Goal: Information Seeking & Learning: Learn about a topic

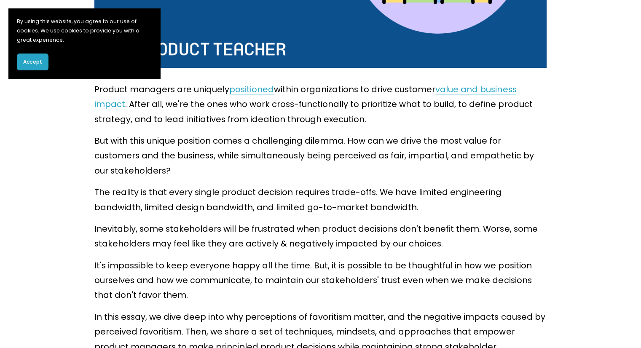
scroll to position [337, 0]
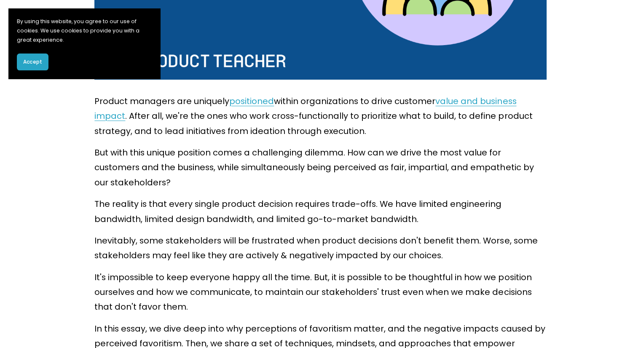
click at [33, 62] on span "Accept" at bounding box center [32, 62] width 19 height 8
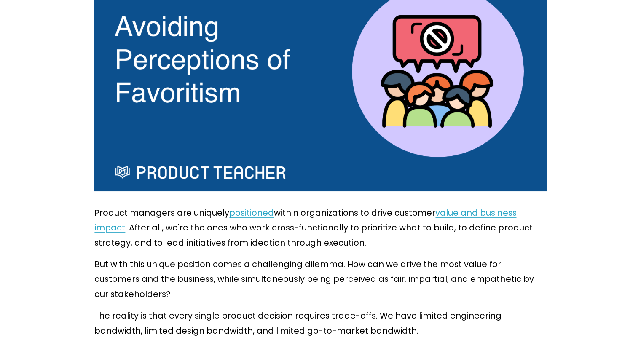
scroll to position [84, 0]
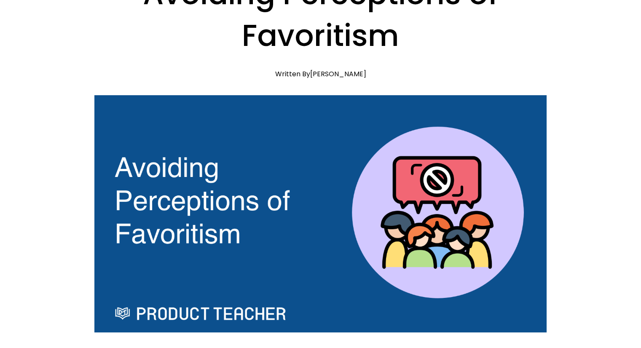
drag, startPoint x: 248, startPoint y: 239, endPoint x: 62, endPoint y: 152, distance: 204.6
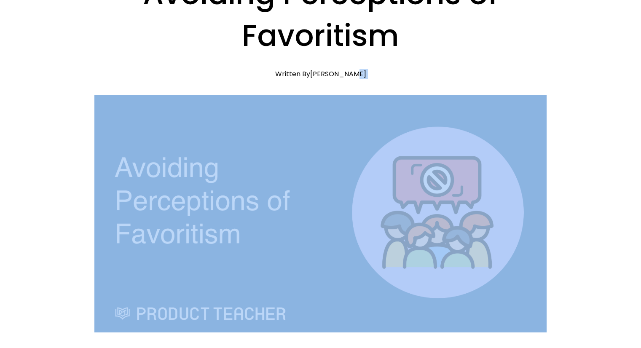
drag, startPoint x: 51, startPoint y: 137, endPoint x: 547, endPoint y: 266, distance: 512.9
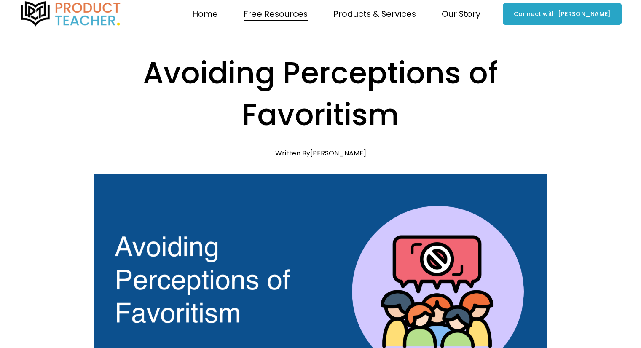
scroll to position [0, 0]
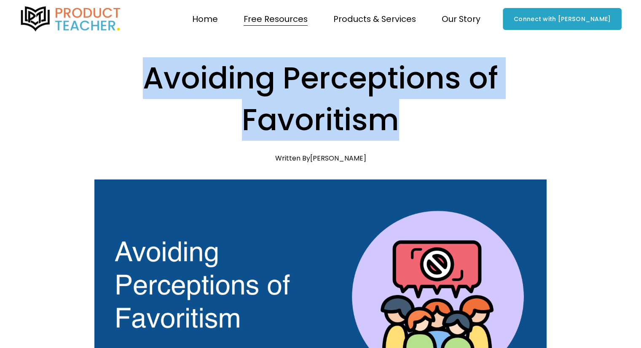
drag, startPoint x: 403, startPoint y: 130, endPoint x: 107, endPoint y: 47, distance: 307.6
click at [201, 79] on h1 "Avoiding Perceptions of Favoritism" at bounding box center [320, 98] width 452 height 83
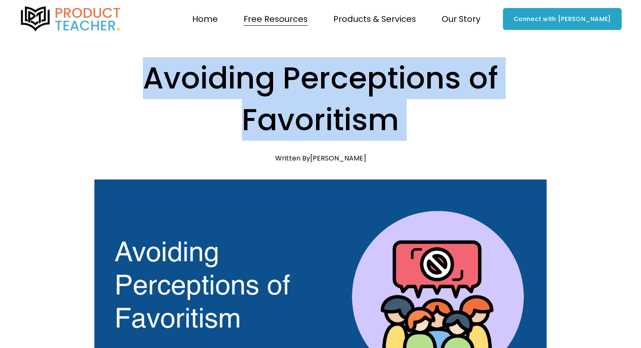
click at [201, 79] on h1 "Avoiding Perceptions of Favoritism" at bounding box center [320, 98] width 452 height 83
click at [373, 145] on div "Avoiding Perceptions of Favoritism [DATE] Written By [PERSON_NAME]" at bounding box center [320, 109] width 452 height 105
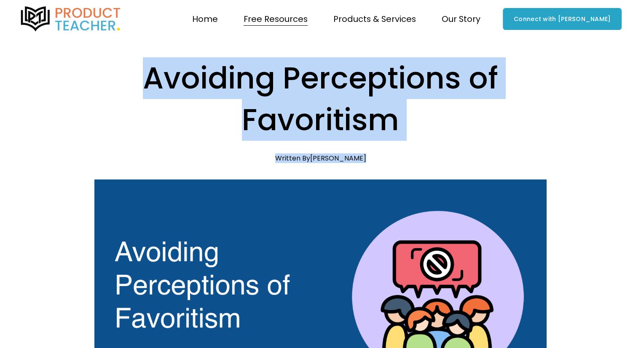
drag, startPoint x: 374, startPoint y: 164, endPoint x: 82, endPoint y: 58, distance: 311.0
click at [185, 96] on h1 "Avoiding Perceptions of Favoritism" at bounding box center [320, 98] width 452 height 83
drag, startPoint x: 145, startPoint y: 74, endPoint x: 380, endPoint y: 152, distance: 247.2
click at [378, 152] on div "Avoiding Perceptions of Favoritism [DATE] Written By [PERSON_NAME]" at bounding box center [320, 109] width 452 height 105
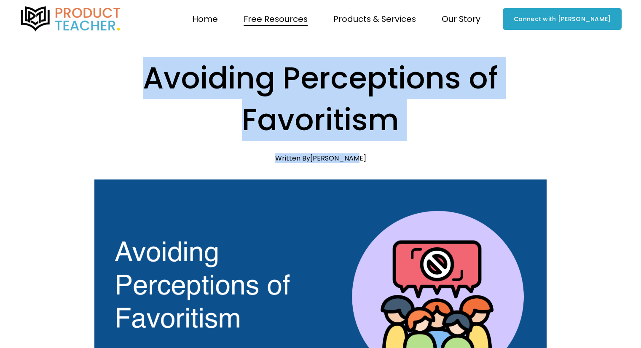
click at [379, 153] on div "Avoiding Perceptions of Favoritism [DATE] Written By [PERSON_NAME]" at bounding box center [320, 109] width 452 height 105
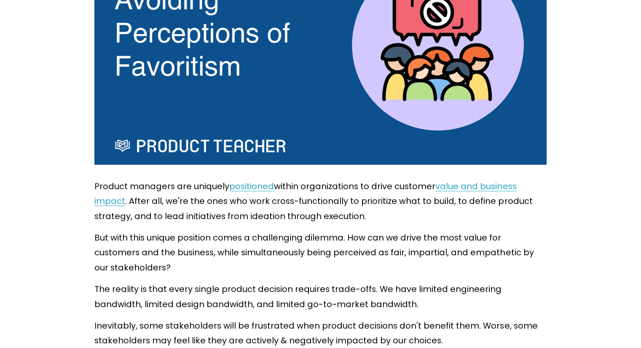
scroll to position [295, 0]
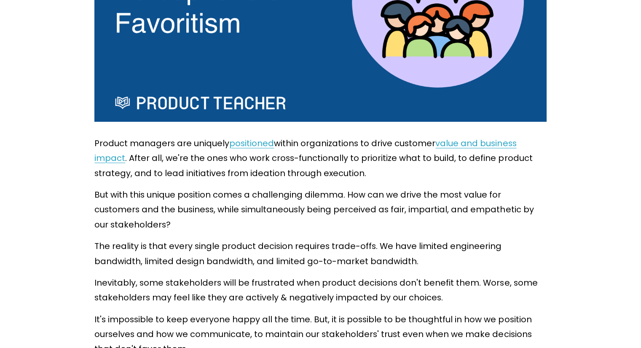
click at [378, 150] on p "Product managers are uniquely positioned within organizations to drive customer…" at bounding box center [320, 158] width 452 height 45
click at [373, 154] on p "Product managers are uniquely positioned within organizations to drive customer…" at bounding box center [320, 158] width 452 height 45
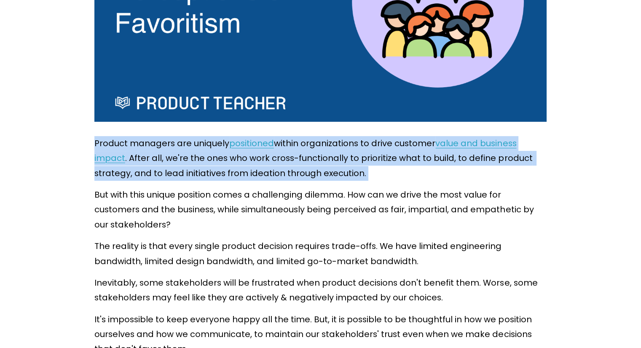
click at [373, 154] on p "Product managers are uniquely positioned within organizations to drive customer…" at bounding box center [320, 158] width 452 height 45
click at [379, 170] on p "Product managers are uniquely positioned within organizations to drive customer…" at bounding box center [320, 158] width 452 height 45
